Goal: Task Accomplishment & Management: Use online tool/utility

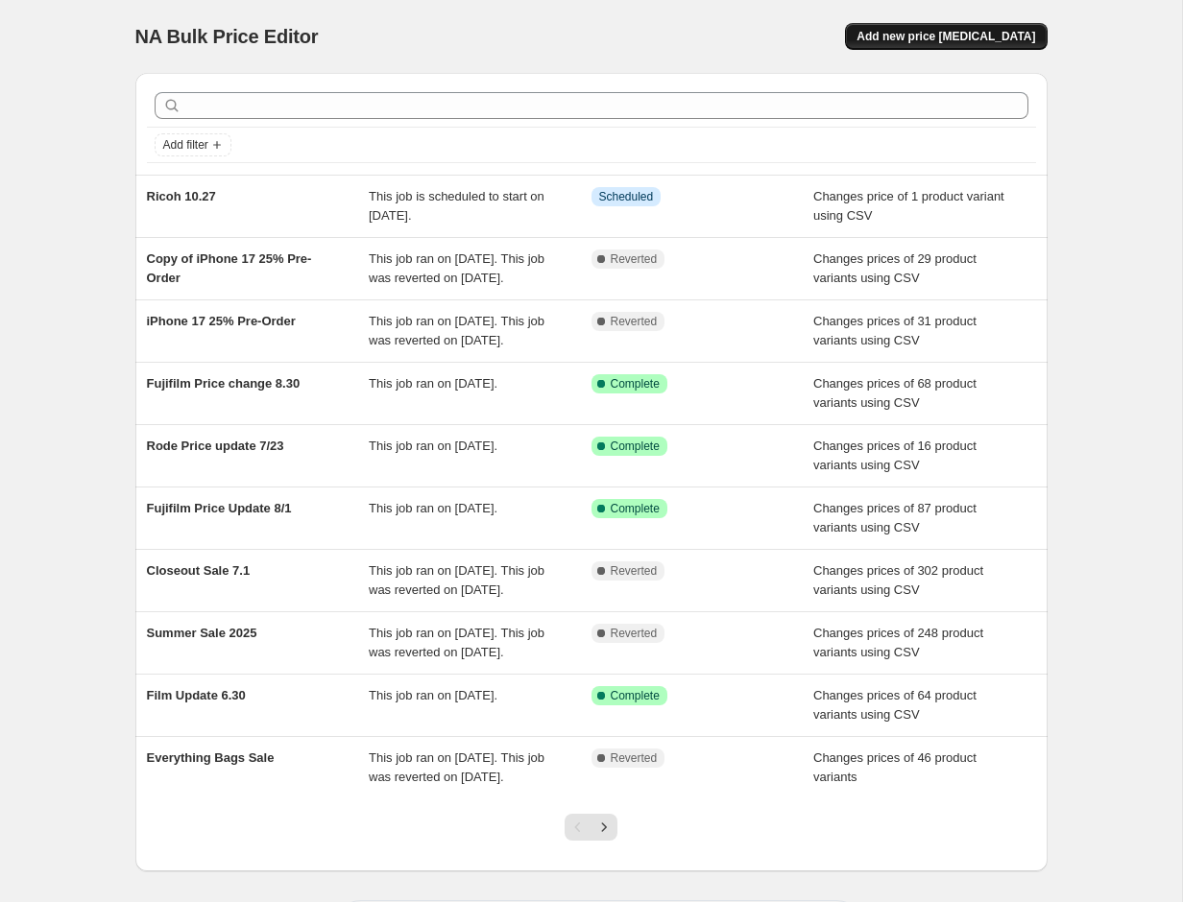
click at [945, 40] on span "Add new price [MEDICAL_DATA]" at bounding box center [945, 36] width 179 height 15
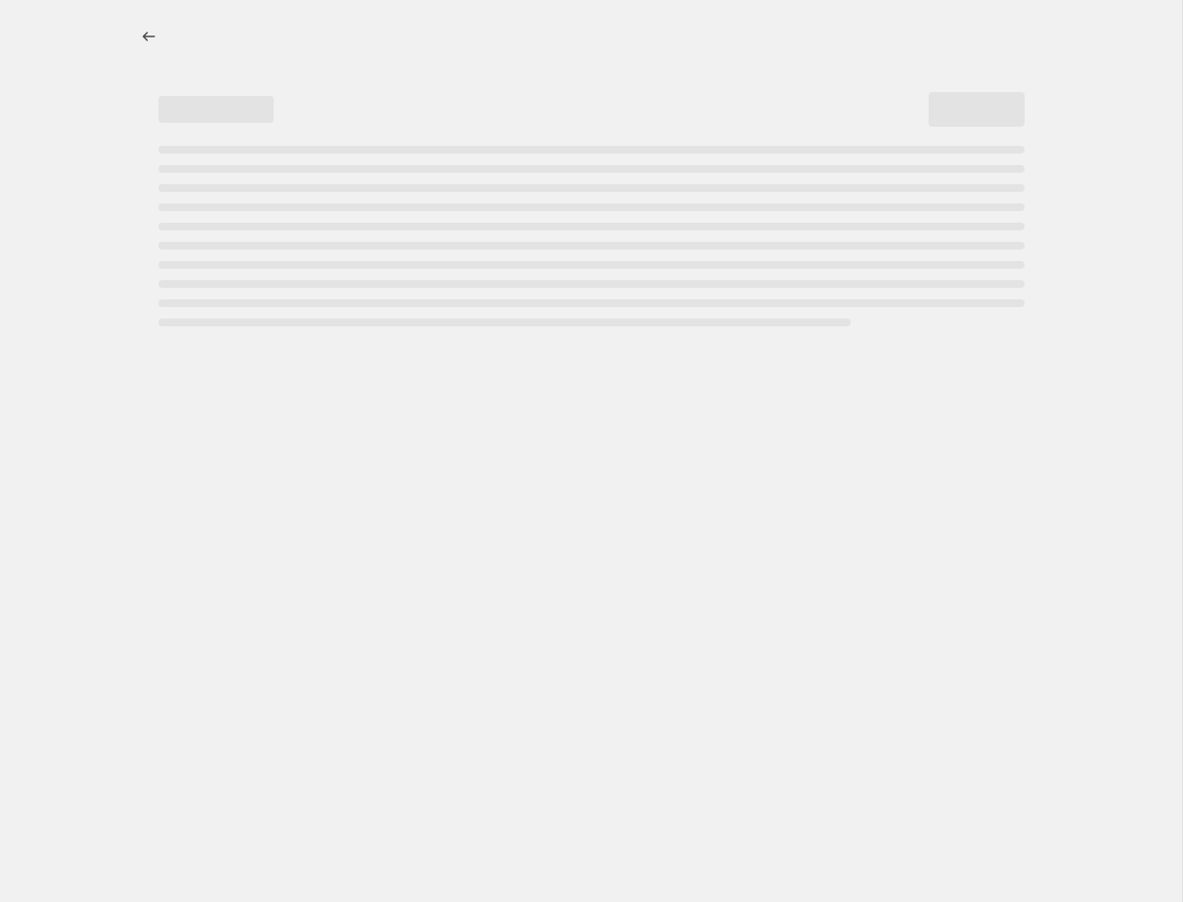
select select "percentage"
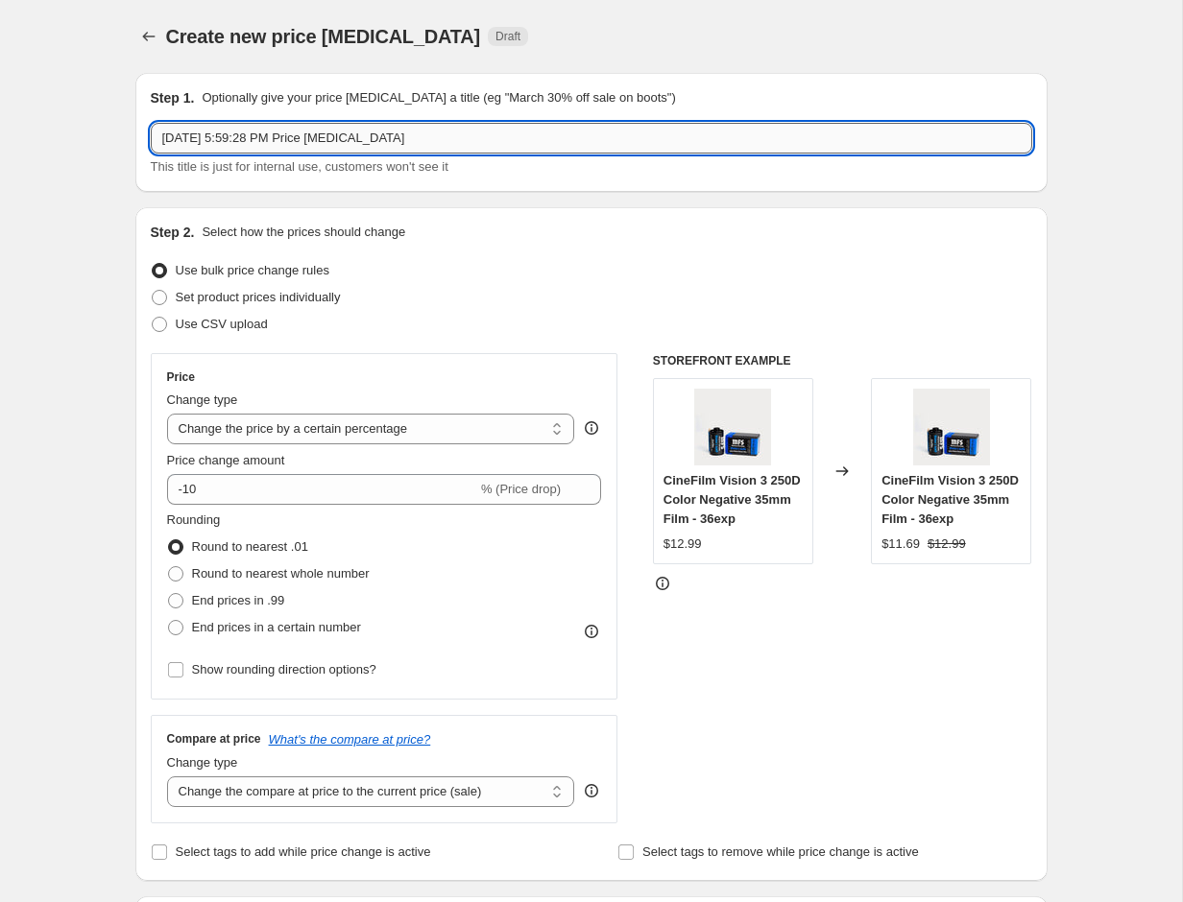
click at [368, 141] on input "[DATE] 5:59:28 PM Price [MEDICAL_DATA]" at bounding box center [591, 138] width 881 height 31
type input "CineVista 210 Launch"
click at [636, 278] on div "Use bulk price change rules" at bounding box center [591, 270] width 881 height 27
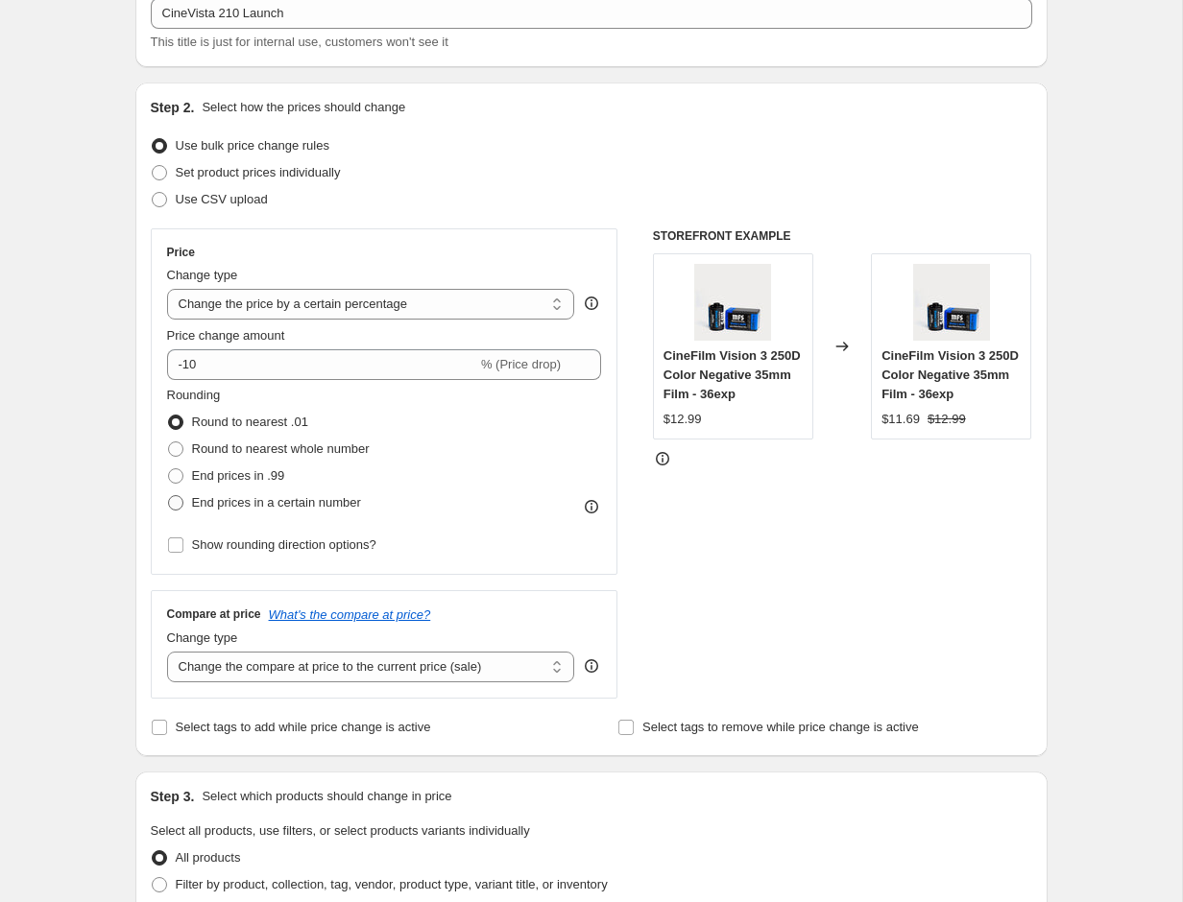
scroll to position [133, 0]
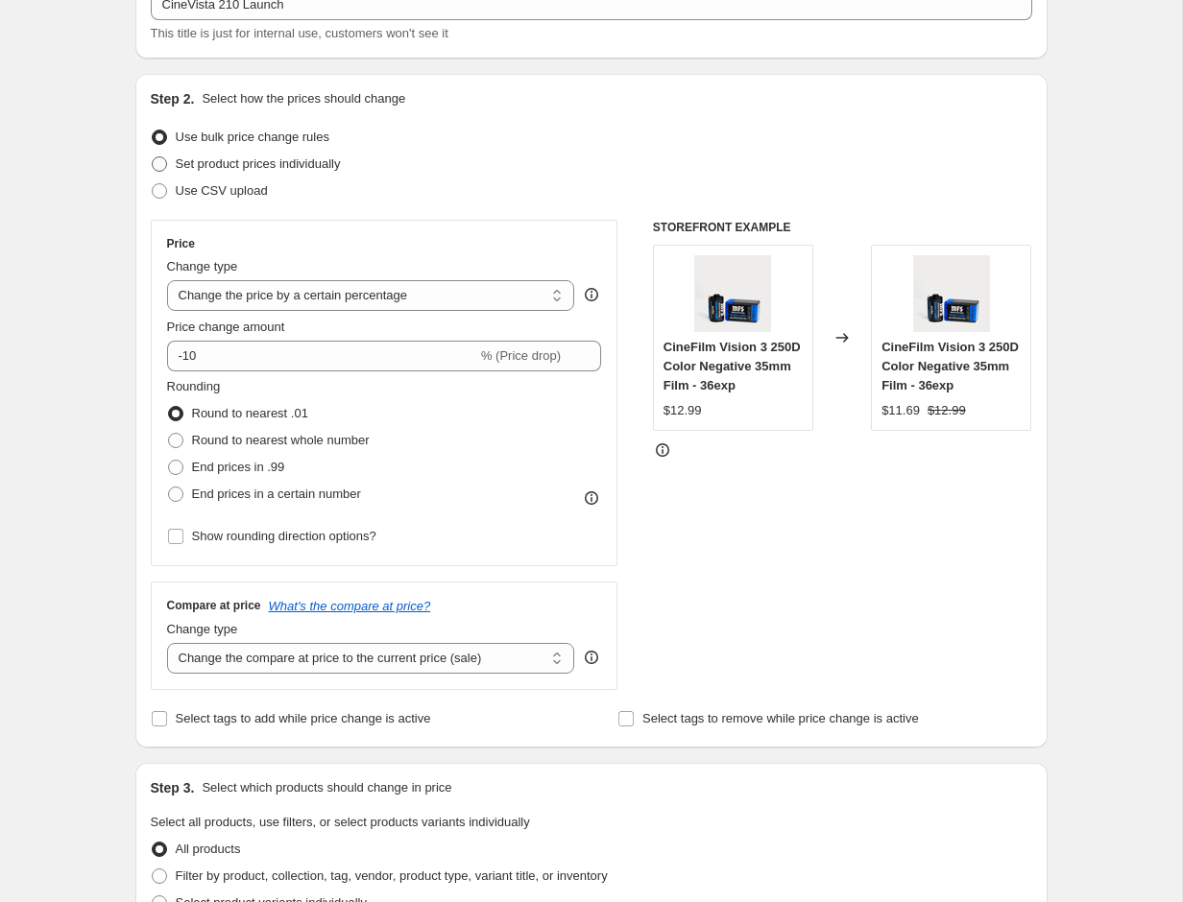
click at [224, 166] on span "Set product prices individually" at bounding box center [258, 163] width 165 height 14
click at [153, 157] on input "Set product prices individually" at bounding box center [152, 156] width 1 height 1
radio input "true"
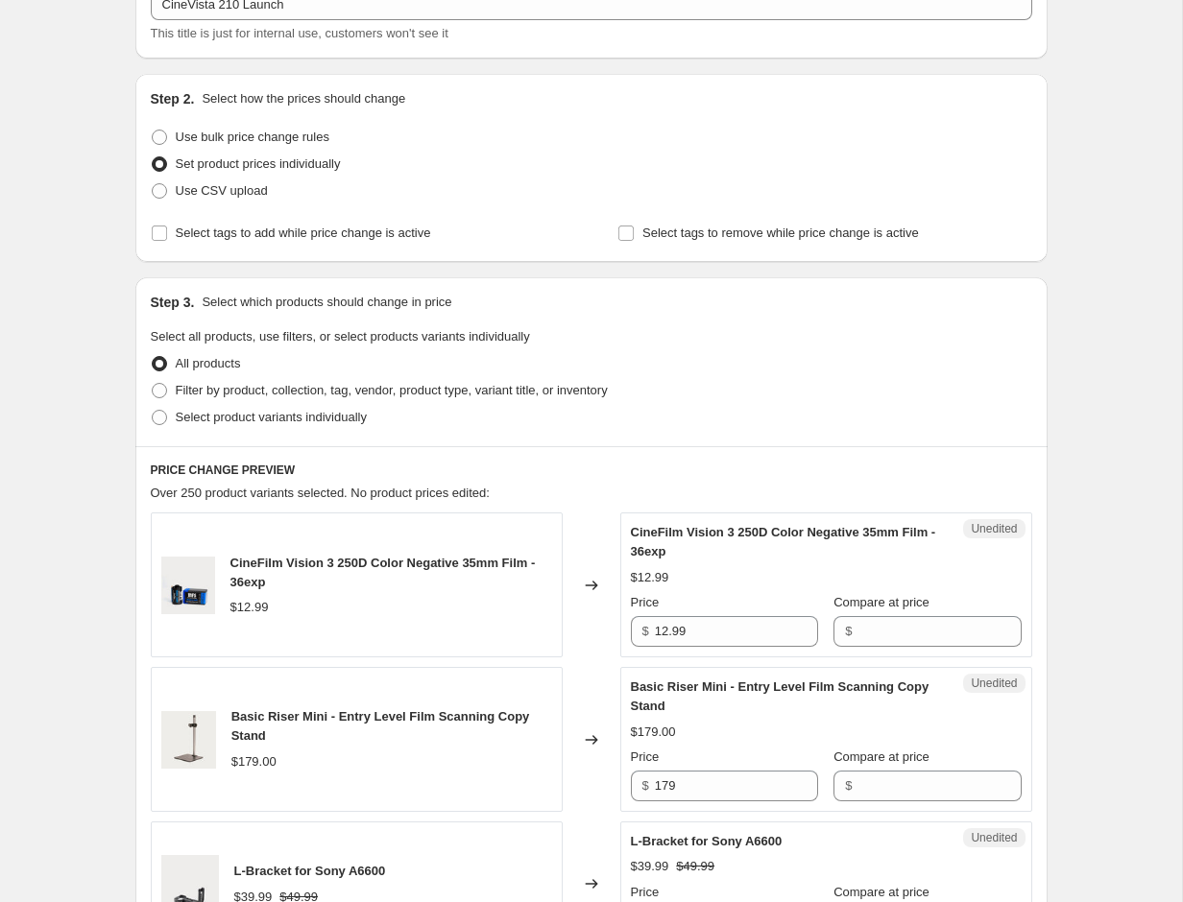
scroll to position [140, 0]
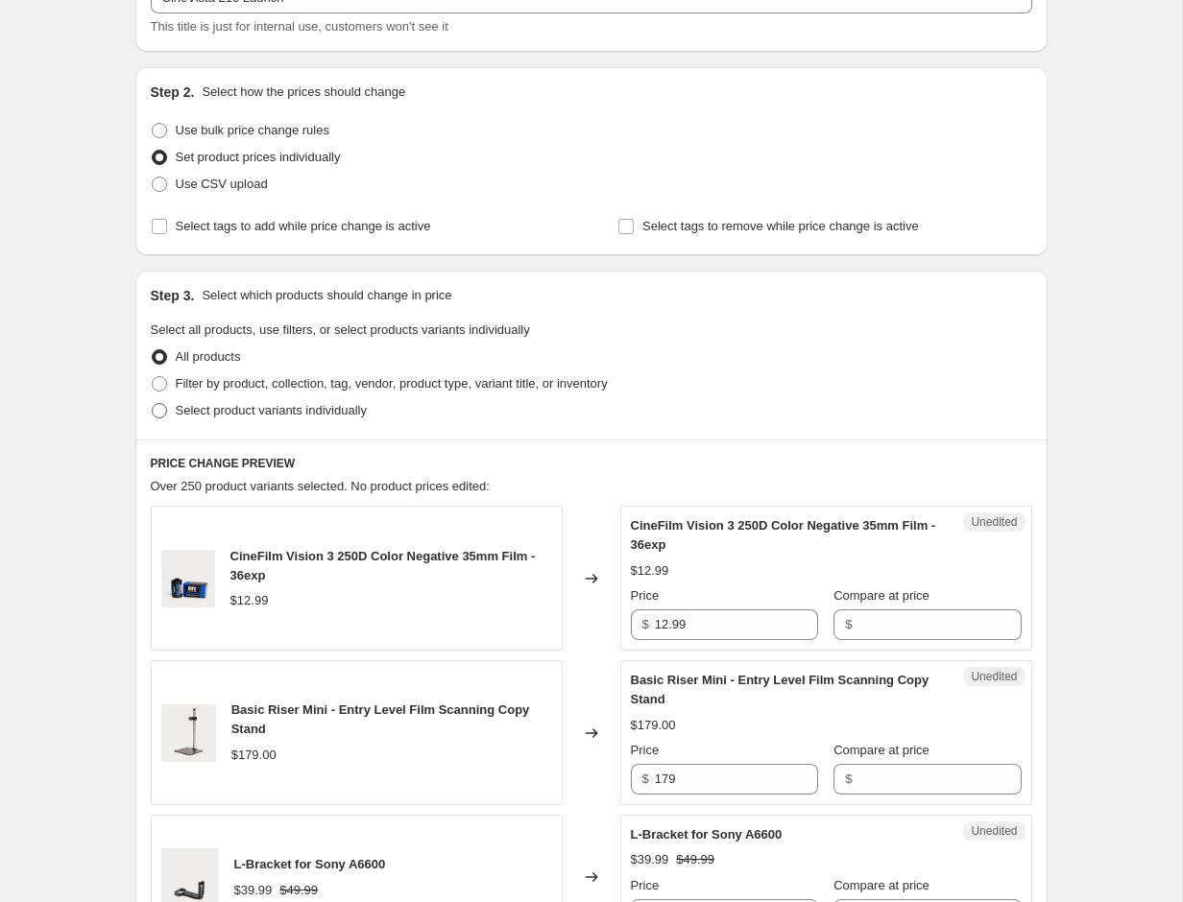
click at [227, 406] on span "Select product variants individually" at bounding box center [271, 410] width 191 height 14
click at [153, 404] on input "Select product variants individually" at bounding box center [152, 403] width 1 height 1
radio input "true"
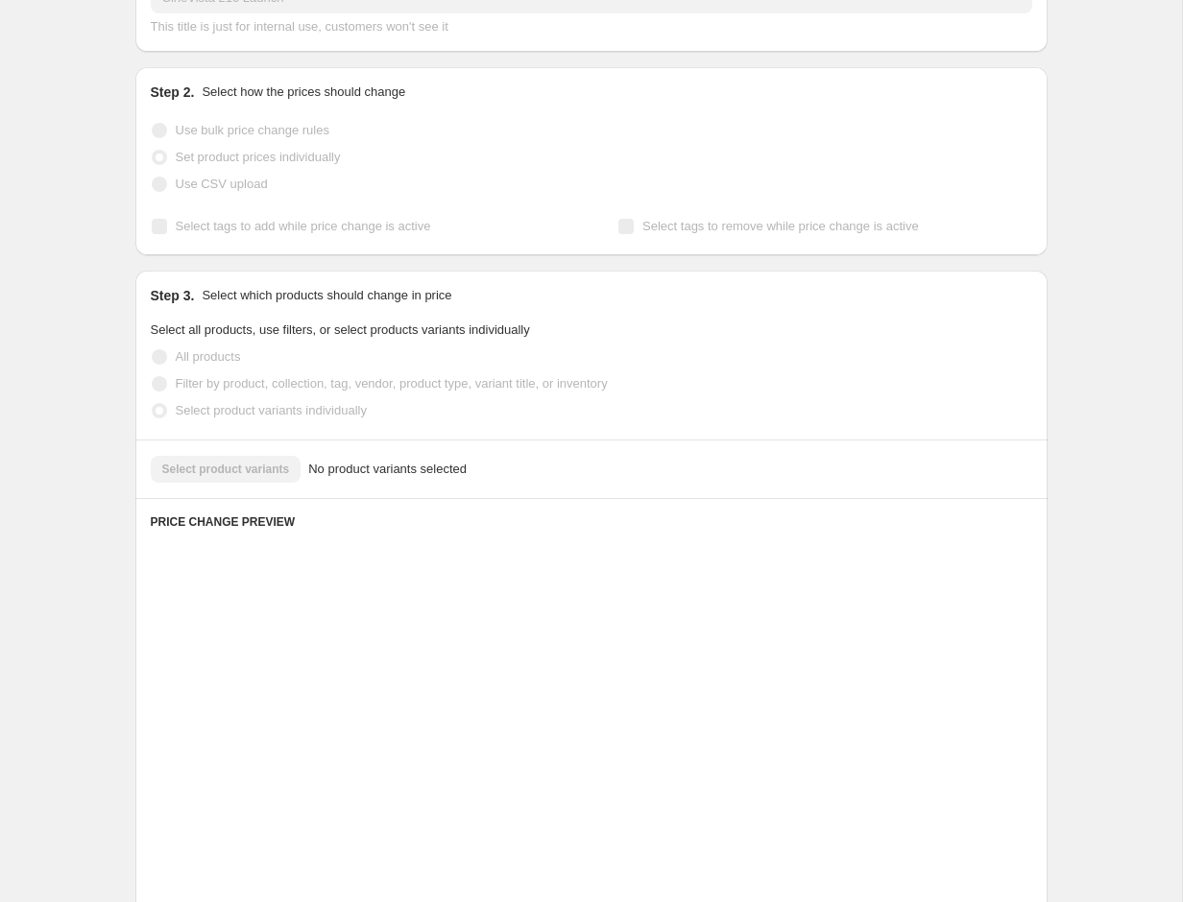
scroll to position [106, 0]
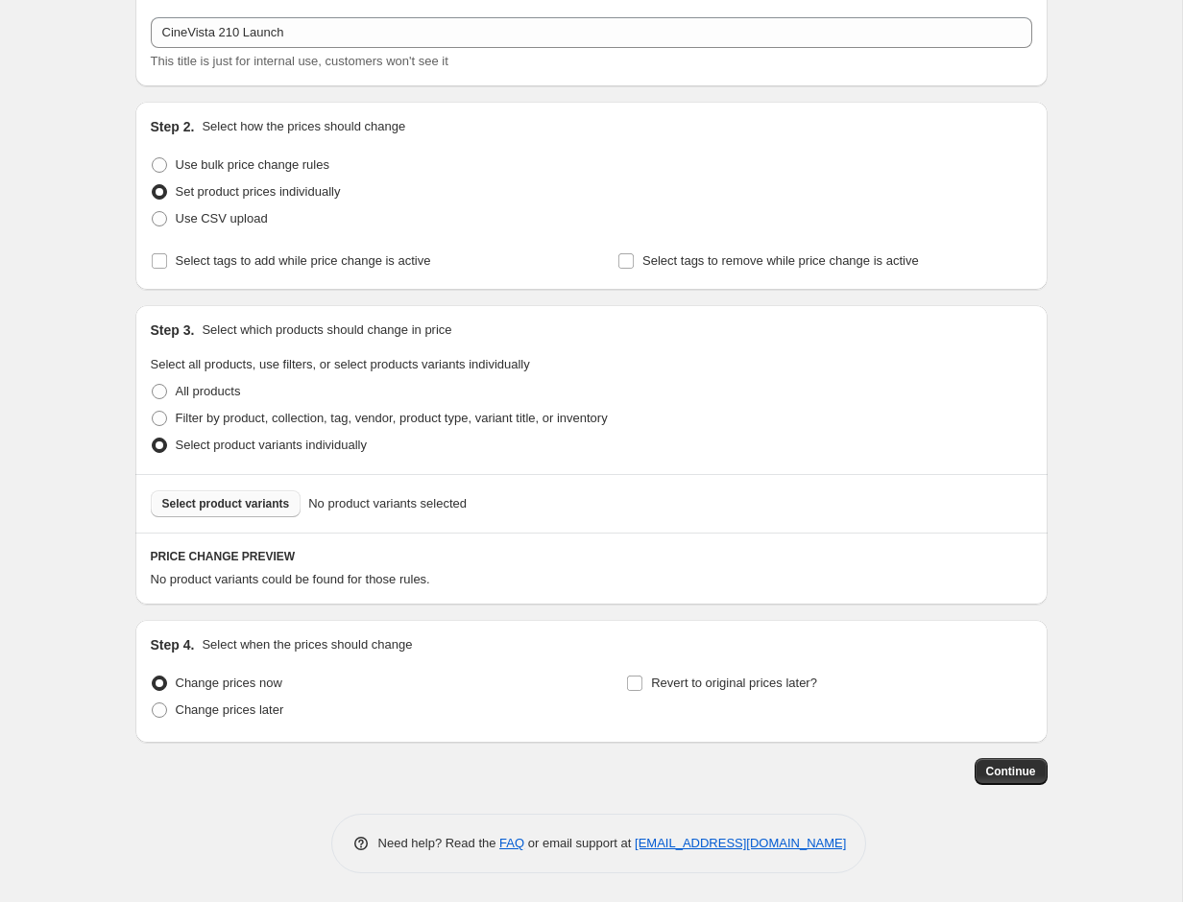
click at [280, 507] on span "Select product variants" at bounding box center [226, 503] width 128 height 15
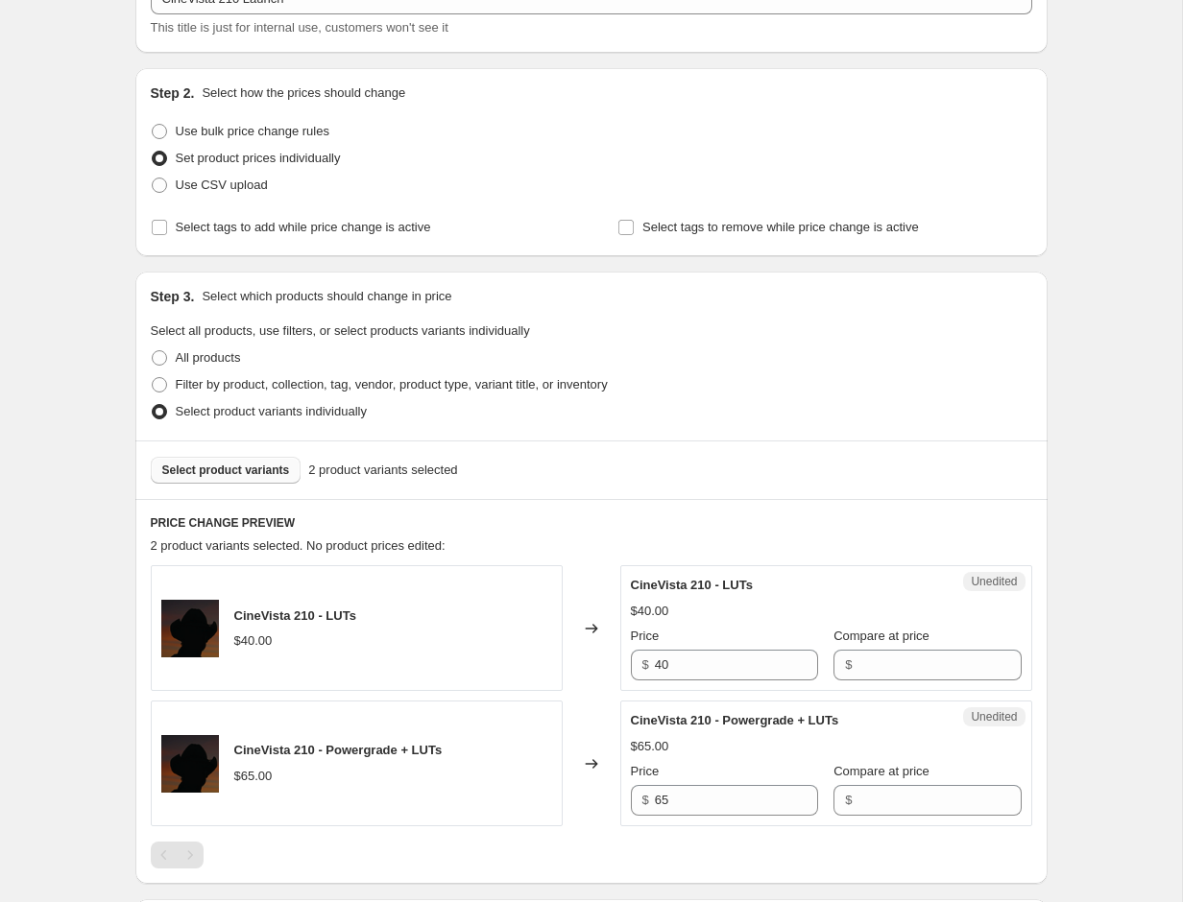
scroll to position [419, 0]
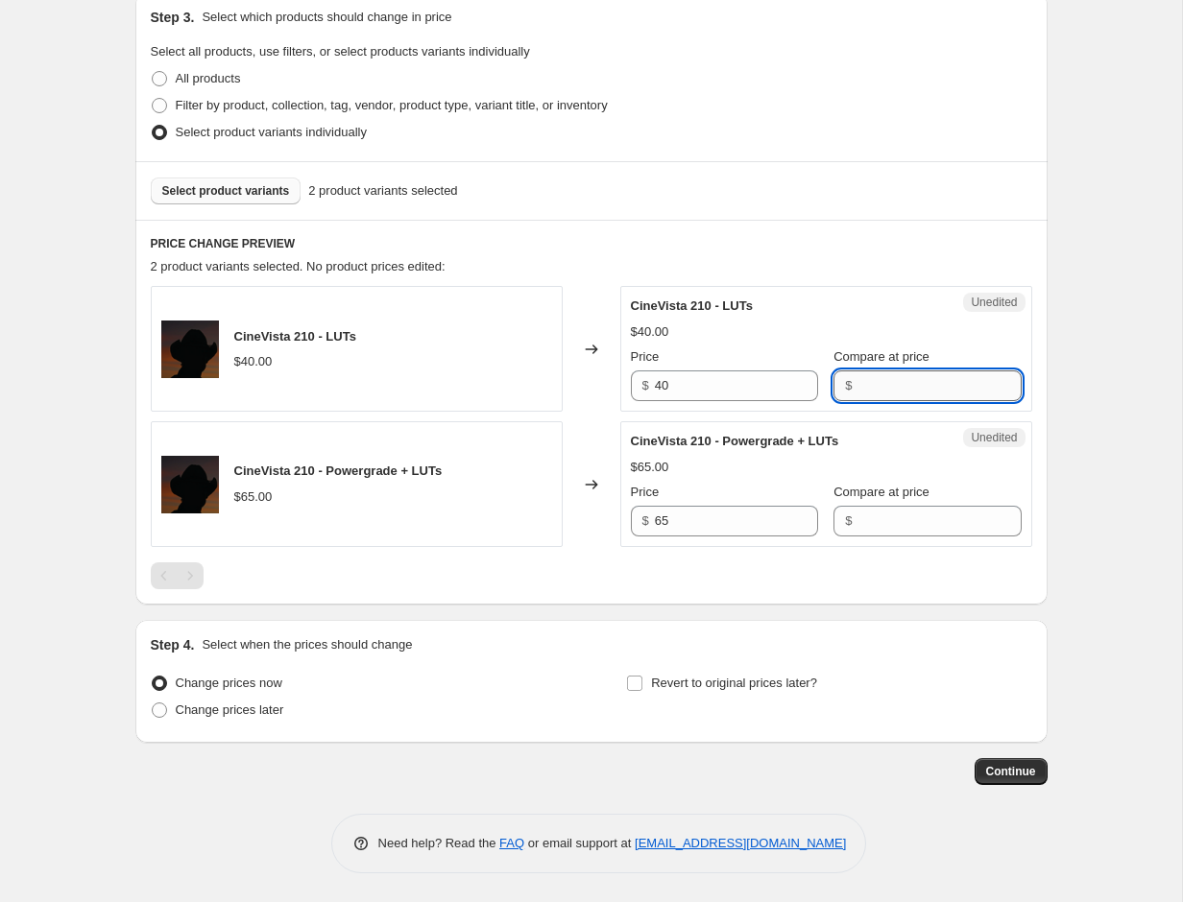
click at [899, 386] on input "Compare at price" at bounding box center [938, 386] width 163 height 31
type input "40"
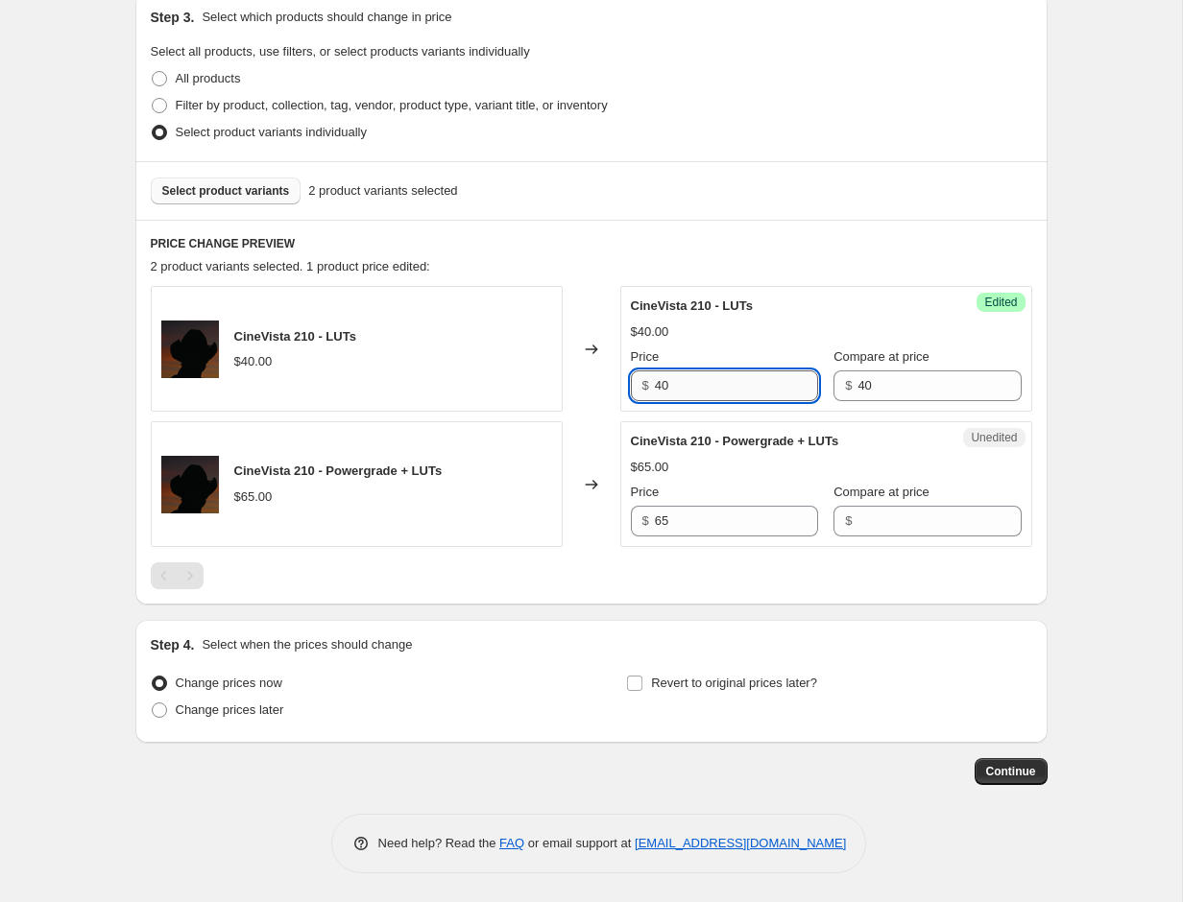
click at [766, 390] on input "40" at bounding box center [736, 386] width 163 height 31
type input "34"
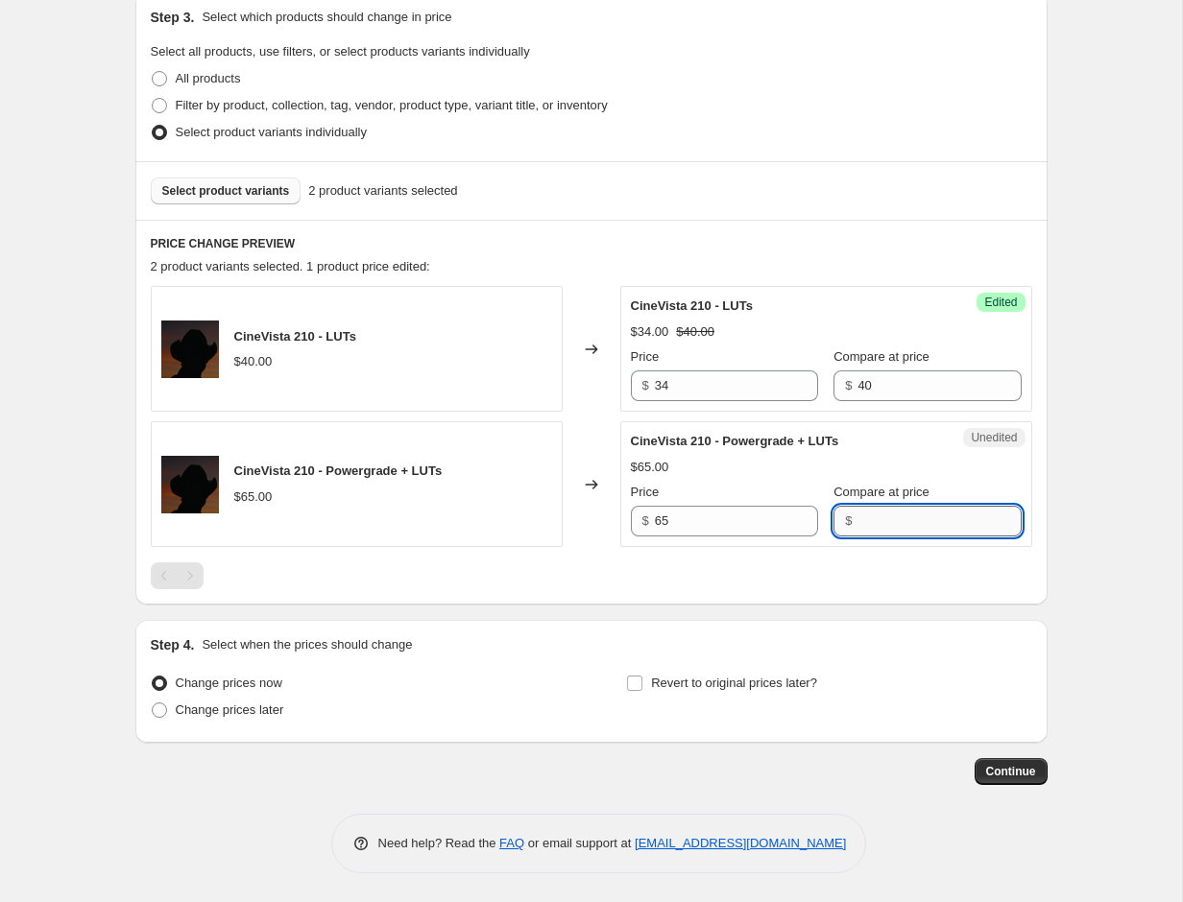
click at [879, 522] on input "Compare at price" at bounding box center [938, 521] width 163 height 31
type input "65"
click at [737, 528] on input "65" at bounding box center [736, 521] width 163 height 31
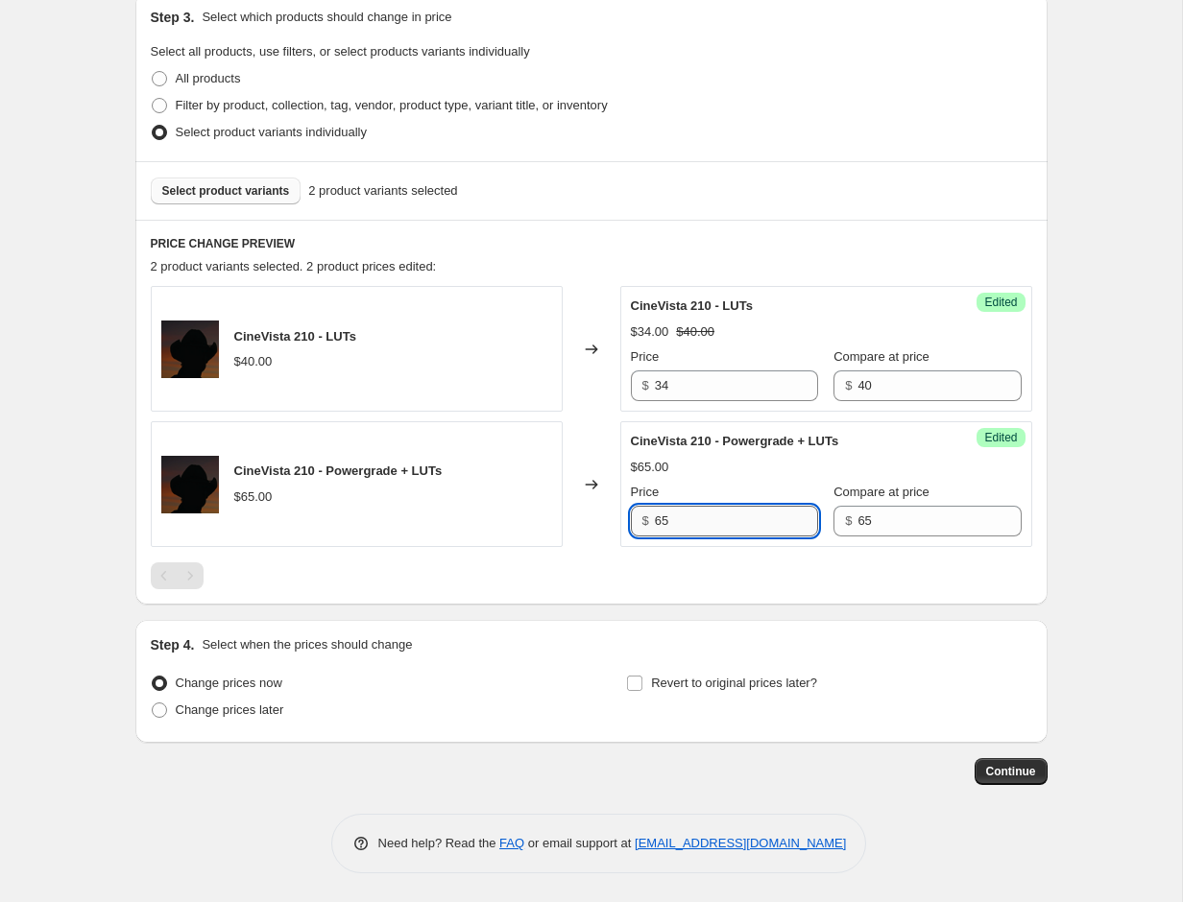
type input "6"
type input "55.25"
click at [765, 573] on div at bounding box center [591, 576] width 881 height 27
click at [640, 682] on input "Revert to original prices later?" at bounding box center [634, 683] width 15 height 15
checkbox input "true"
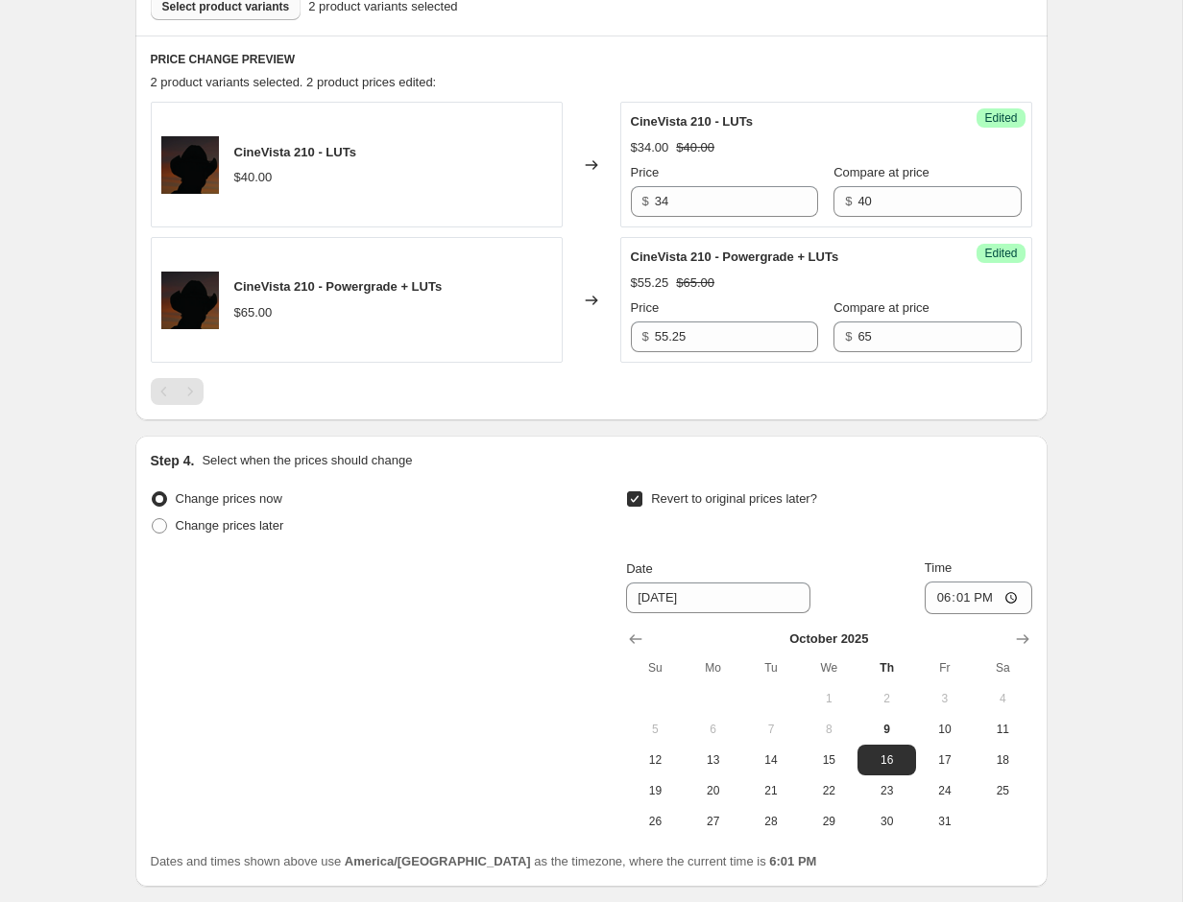
scroll to position [725, 0]
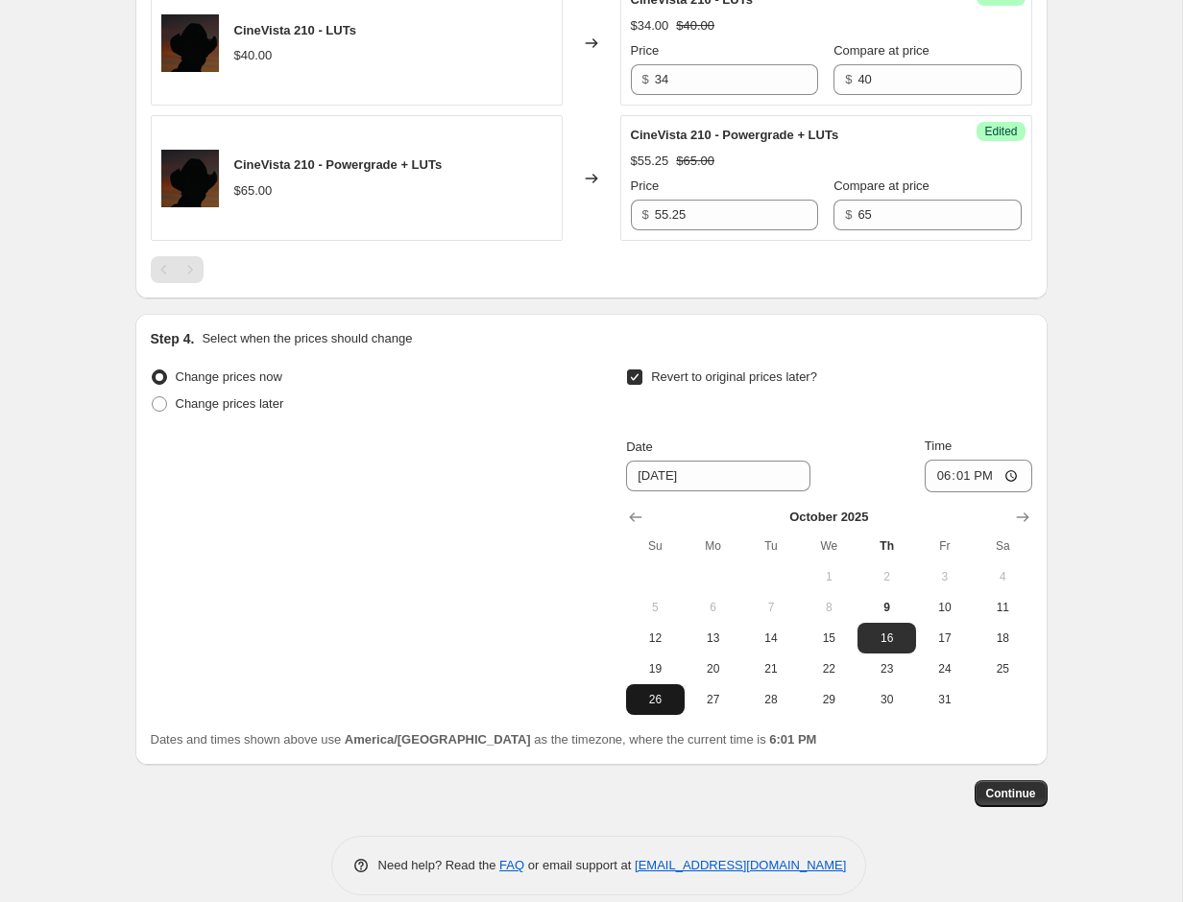
click at [650, 698] on span "26" at bounding box center [655, 699] width 42 height 15
type input "[DATE]"
click at [999, 796] on span "Continue" at bounding box center [1011, 793] width 50 height 15
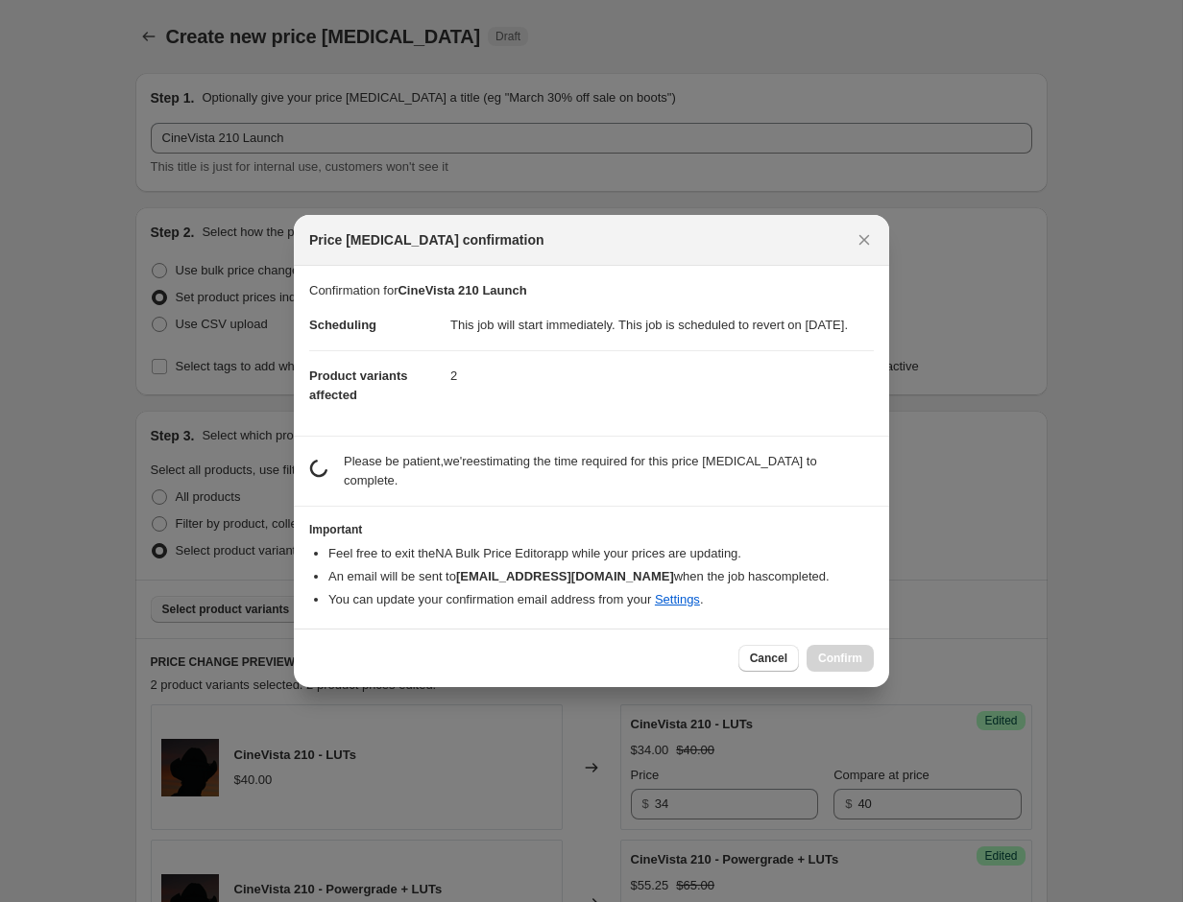
scroll to position [0, 0]
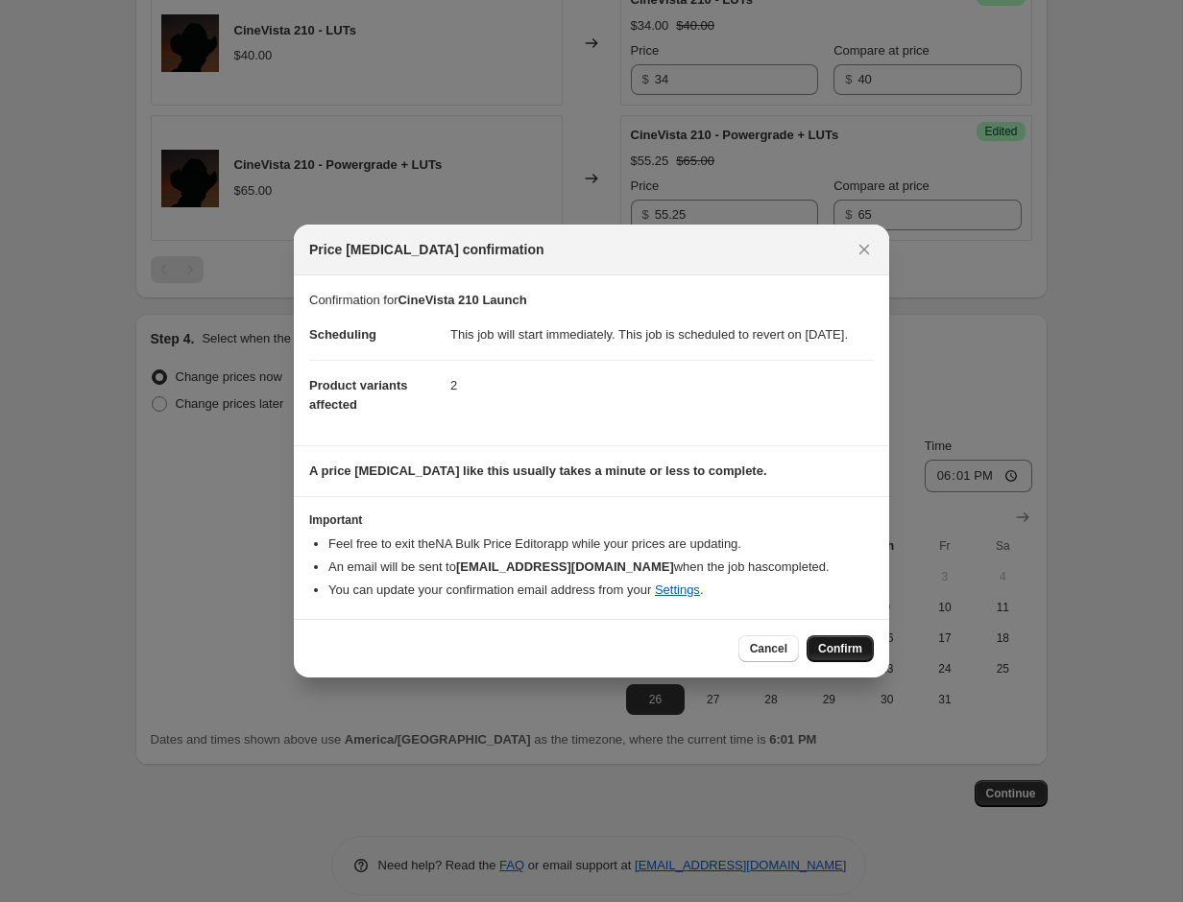
click at [825, 657] on span "Confirm" at bounding box center [840, 648] width 44 height 15
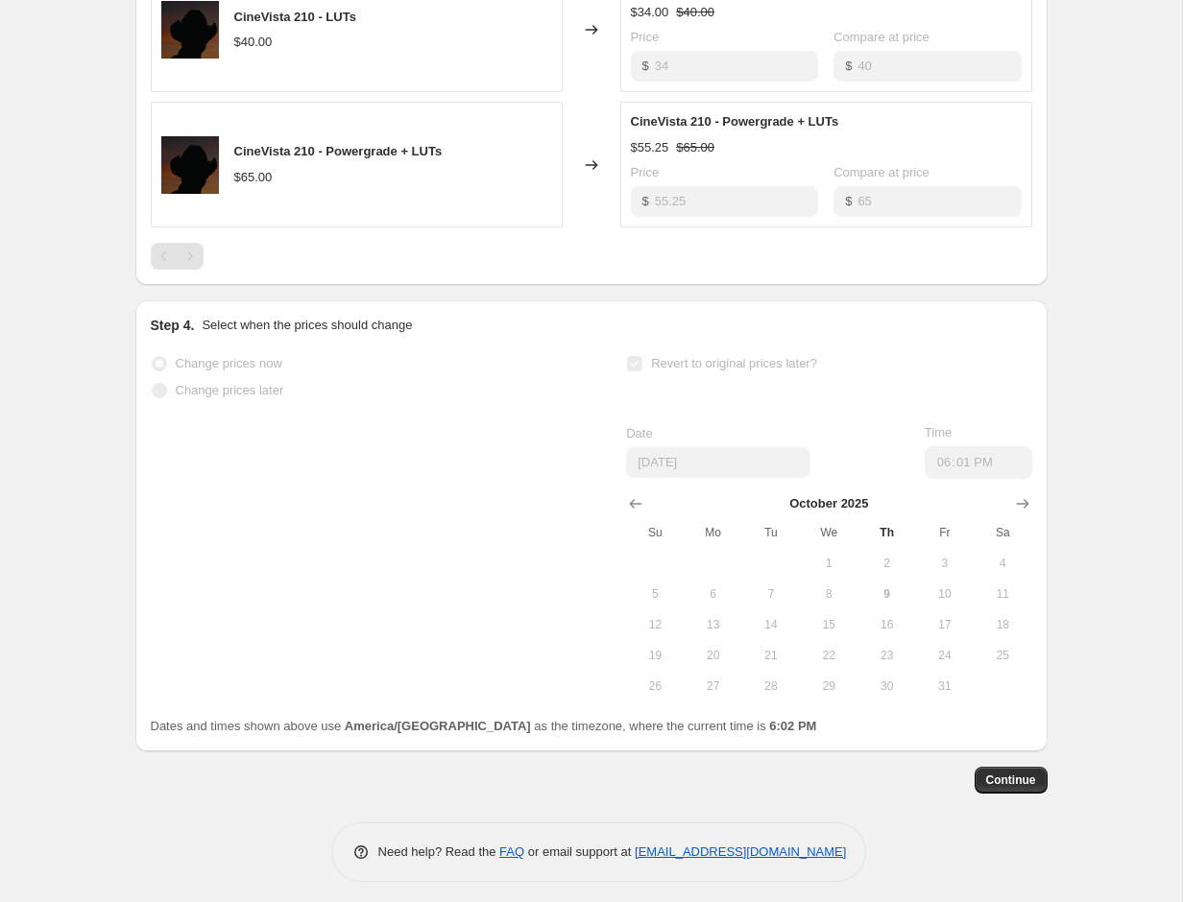
scroll to position [747, 0]
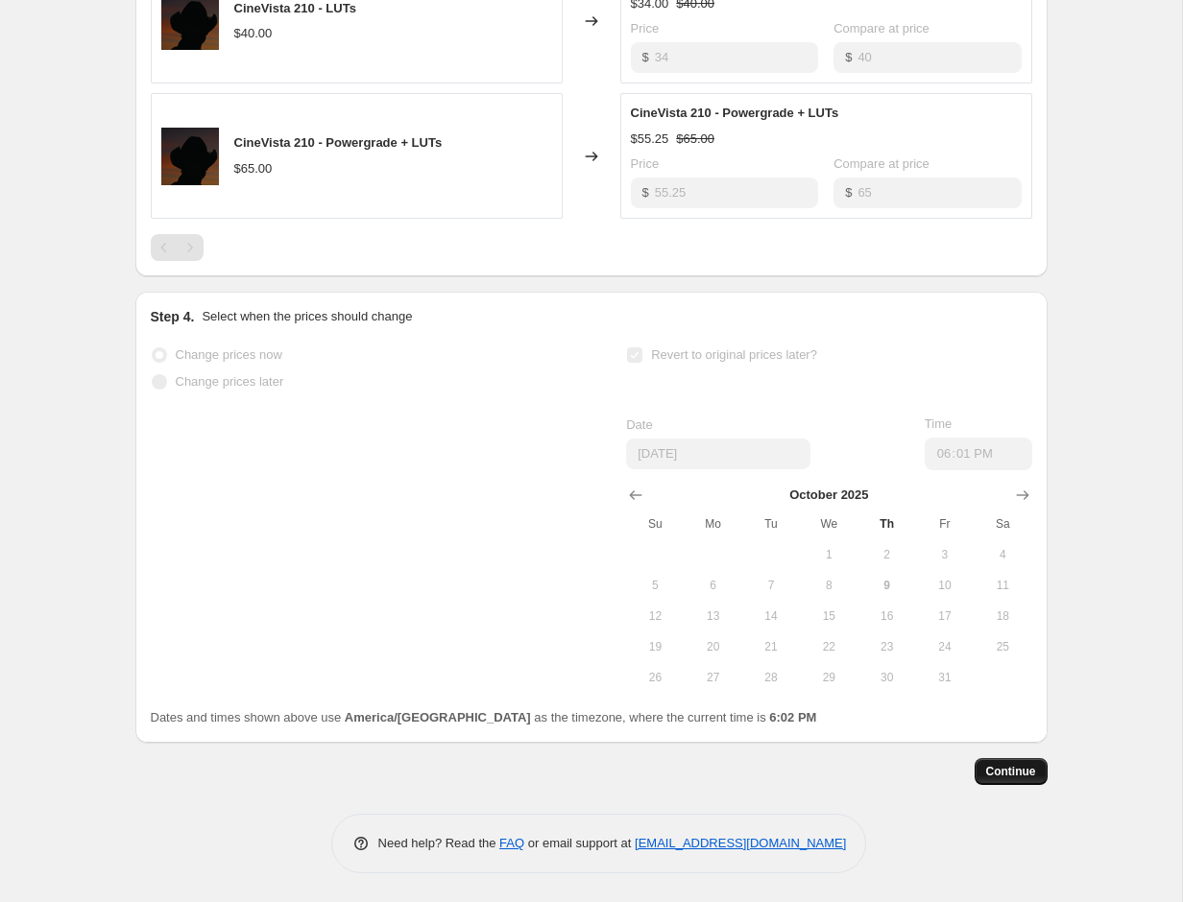
click at [1004, 773] on span "Continue" at bounding box center [1011, 771] width 50 height 15
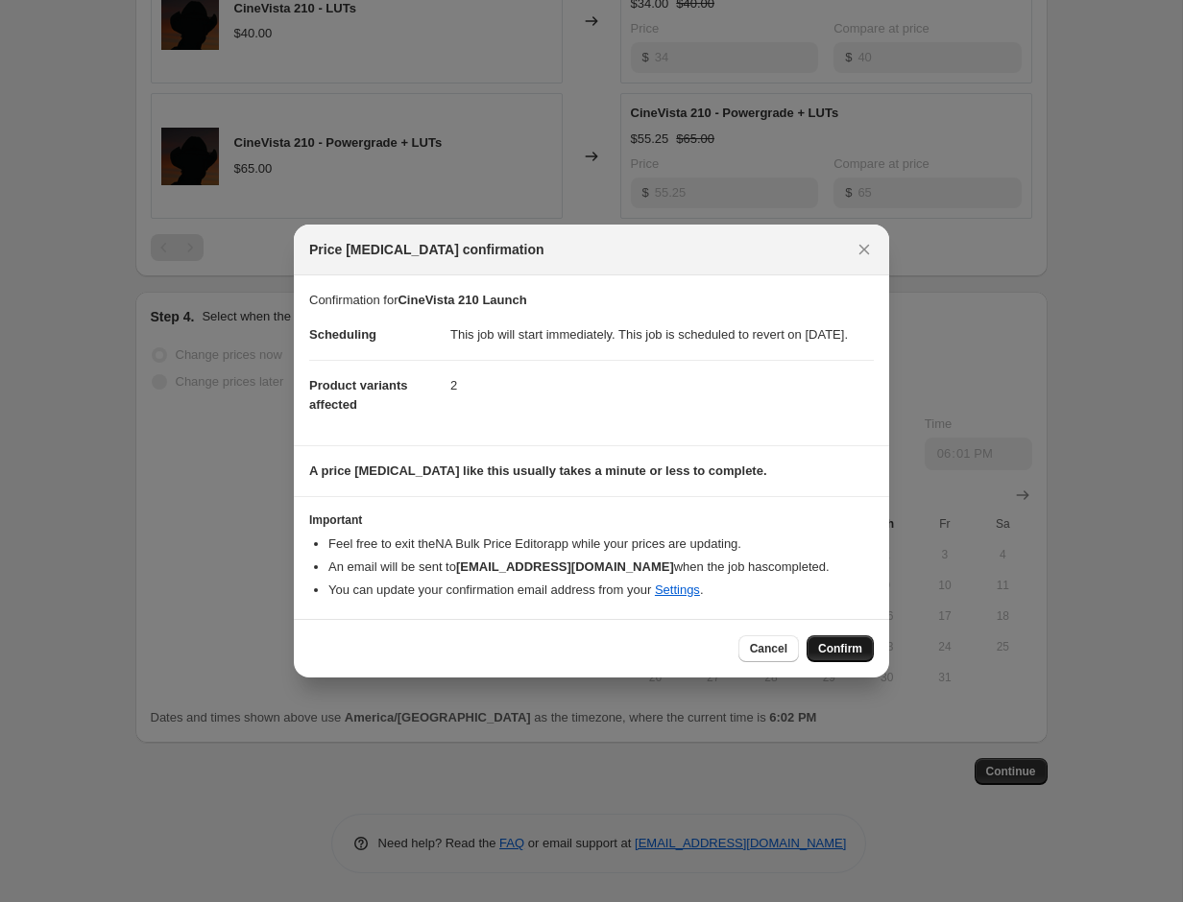
click at [814, 653] on button "Confirm" at bounding box center [839, 649] width 67 height 27
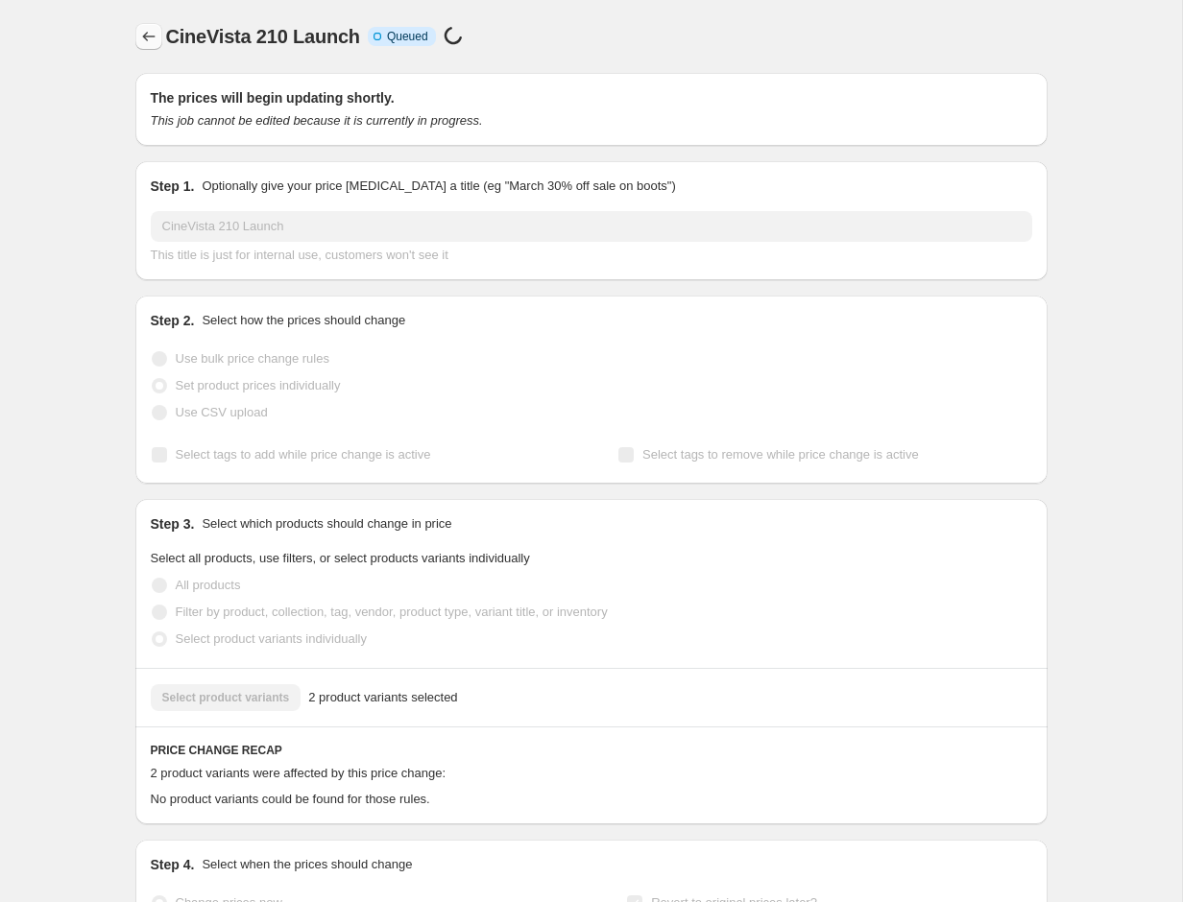
click at [139, 36] on icon "Price change jobs" at bounding box center [148, 36] width 19 height 19
